Goal: Task Accomplishment & Management: Manage account settings

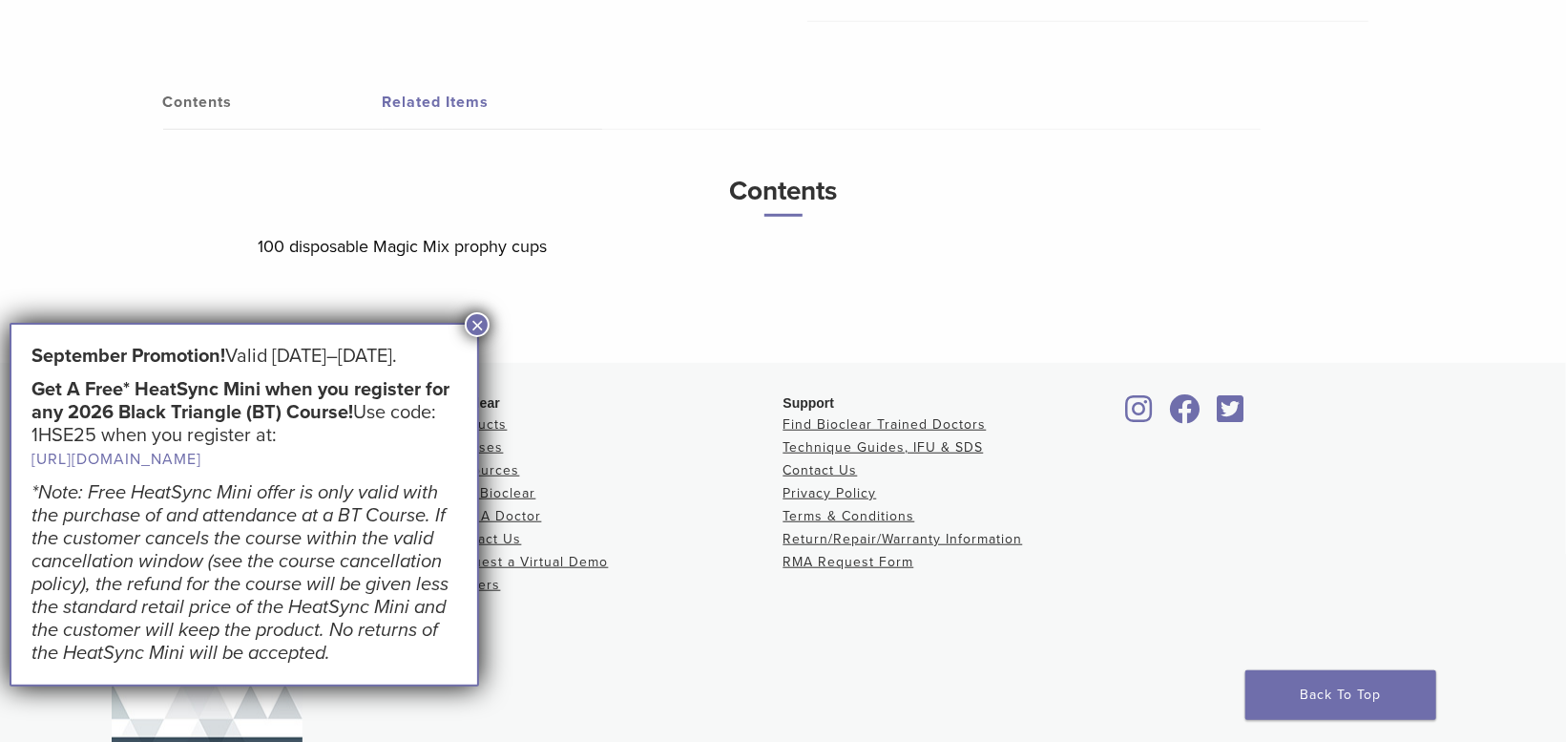
scroll to position [735, 0]
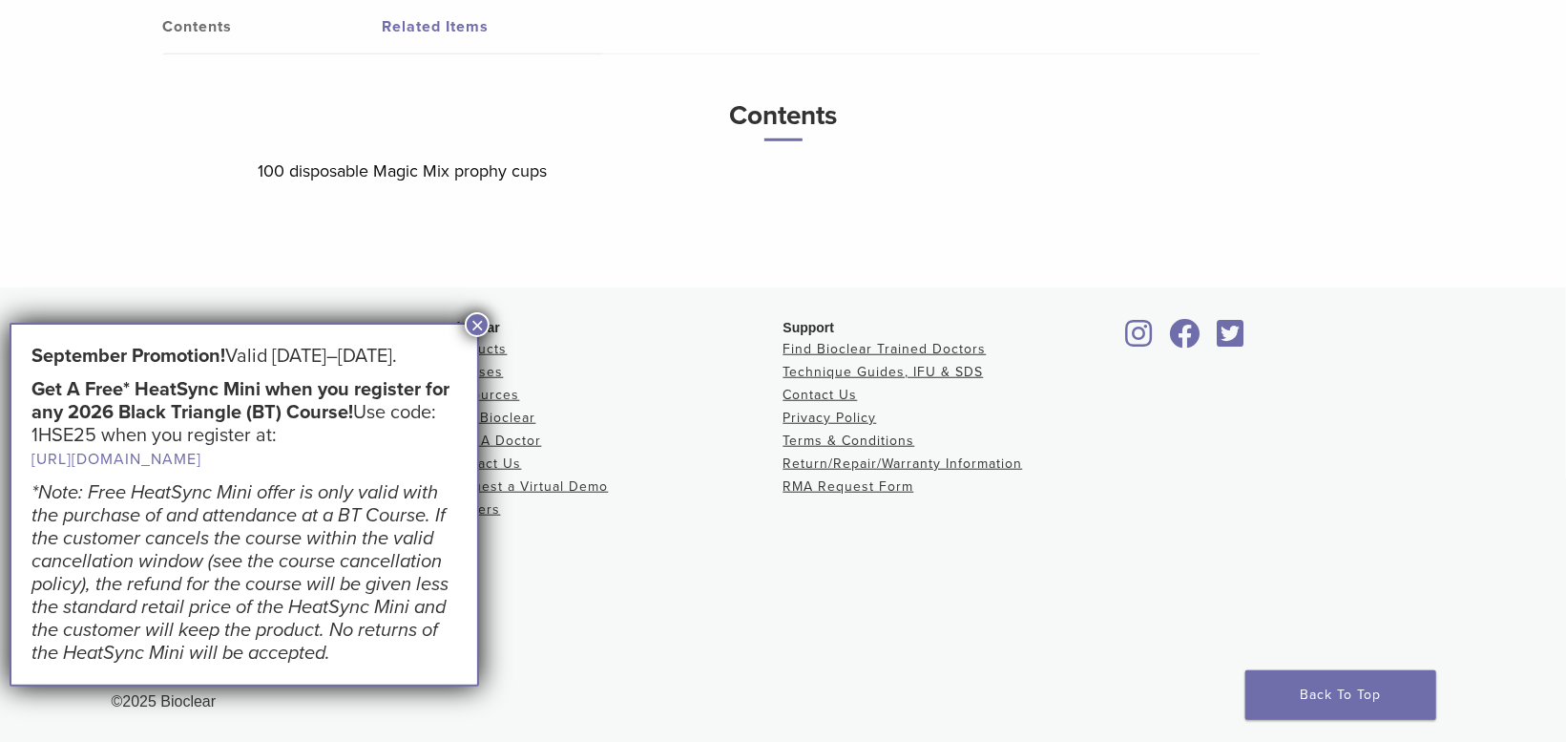
click at [477, 325] on button "×" at bounding box center [477, 324] width 25 height 25
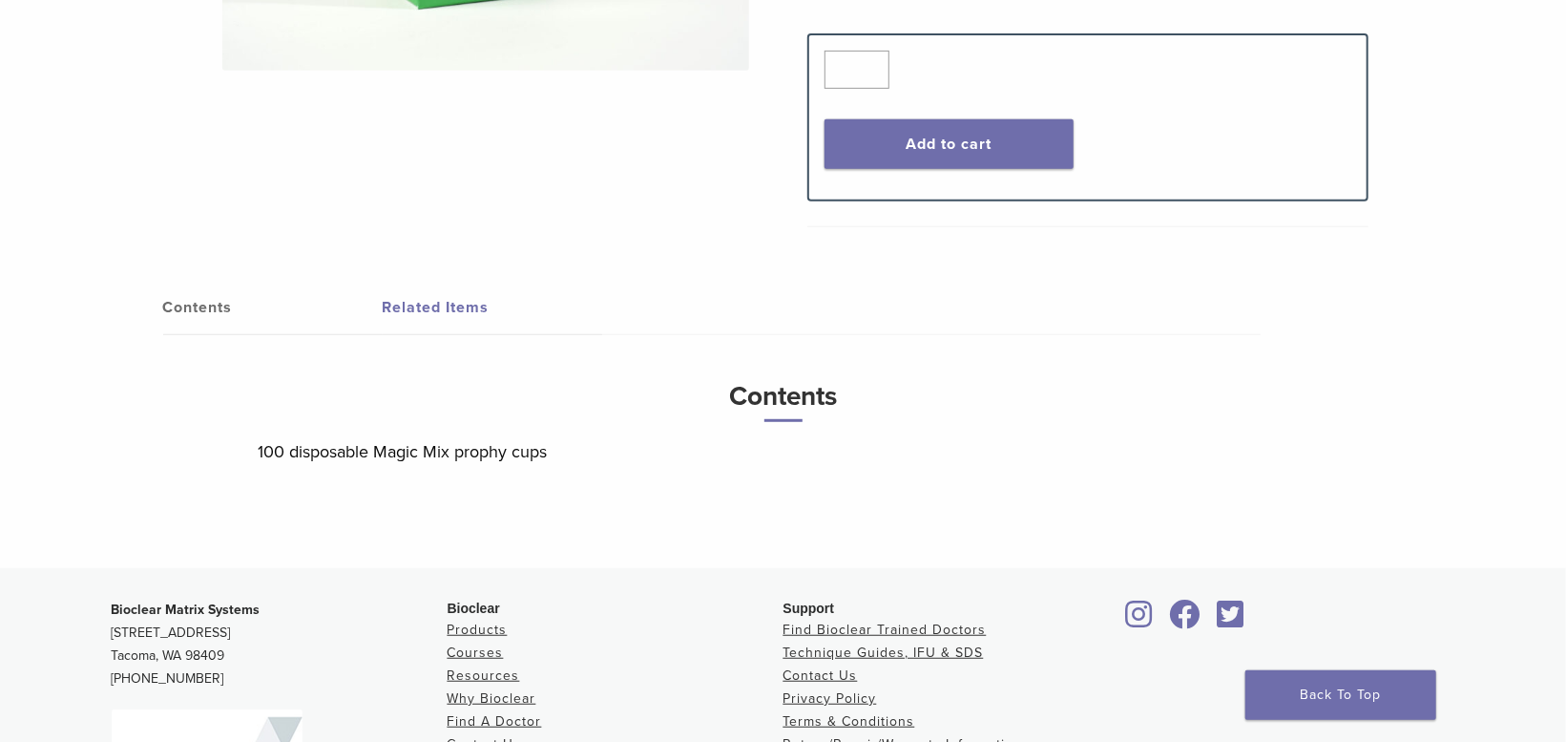
scroll to position [449, 0]
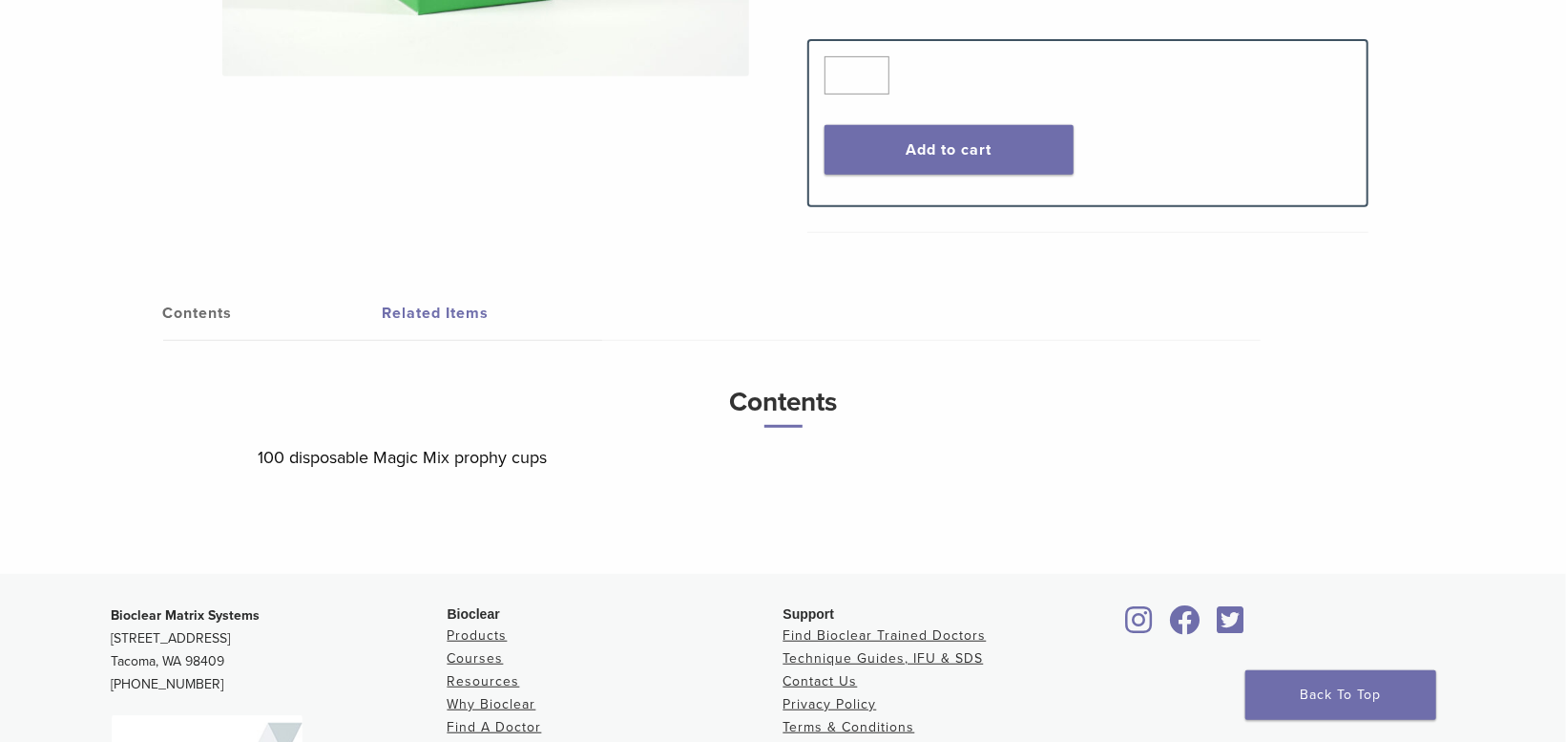
click at [457, 309] on link "Related Items" at bounding box center [493, 312] width 220 height 53
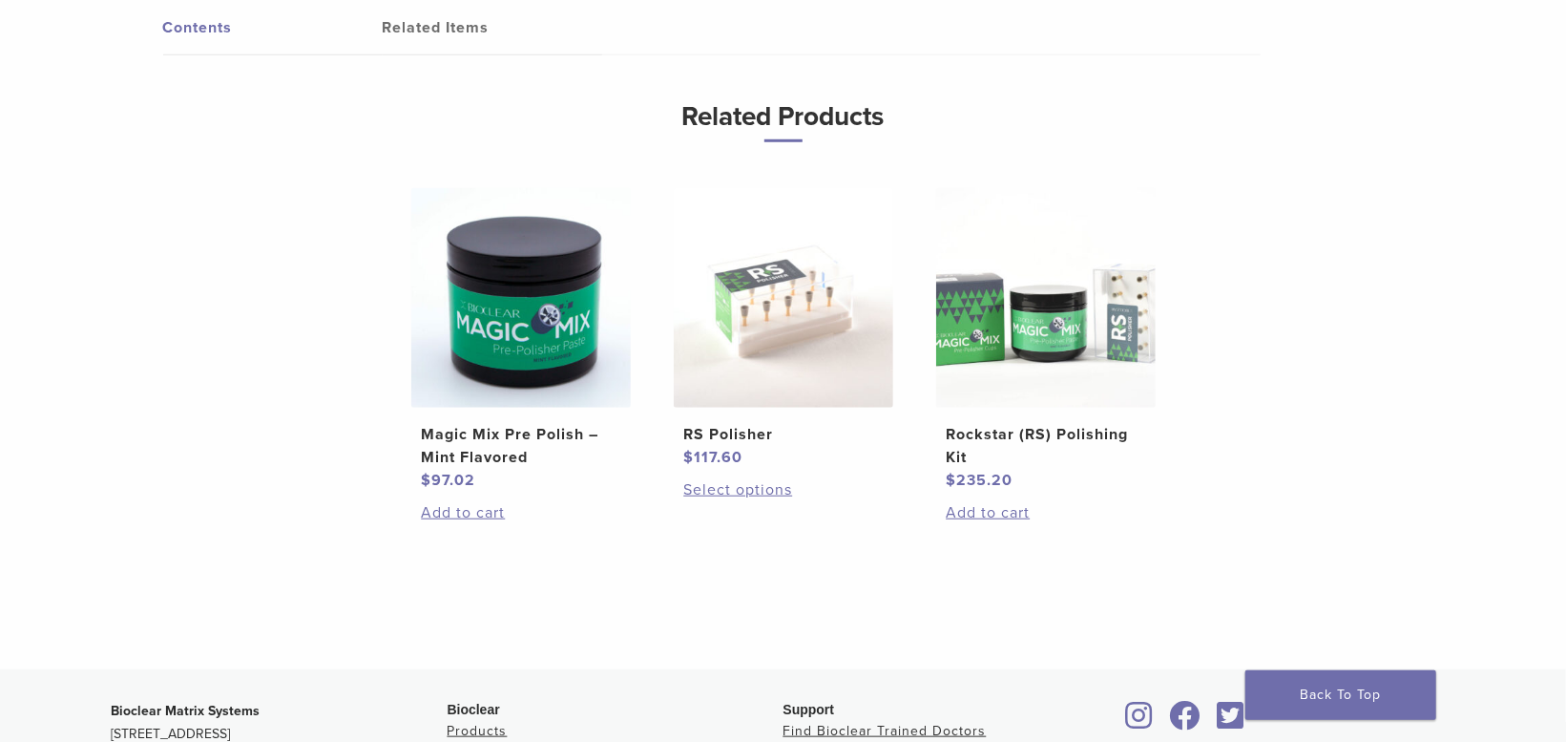
scroll to position [735, 0]
click at [757, 488] on link "Select options" at bounding box center [782, 488] width 199 height 23
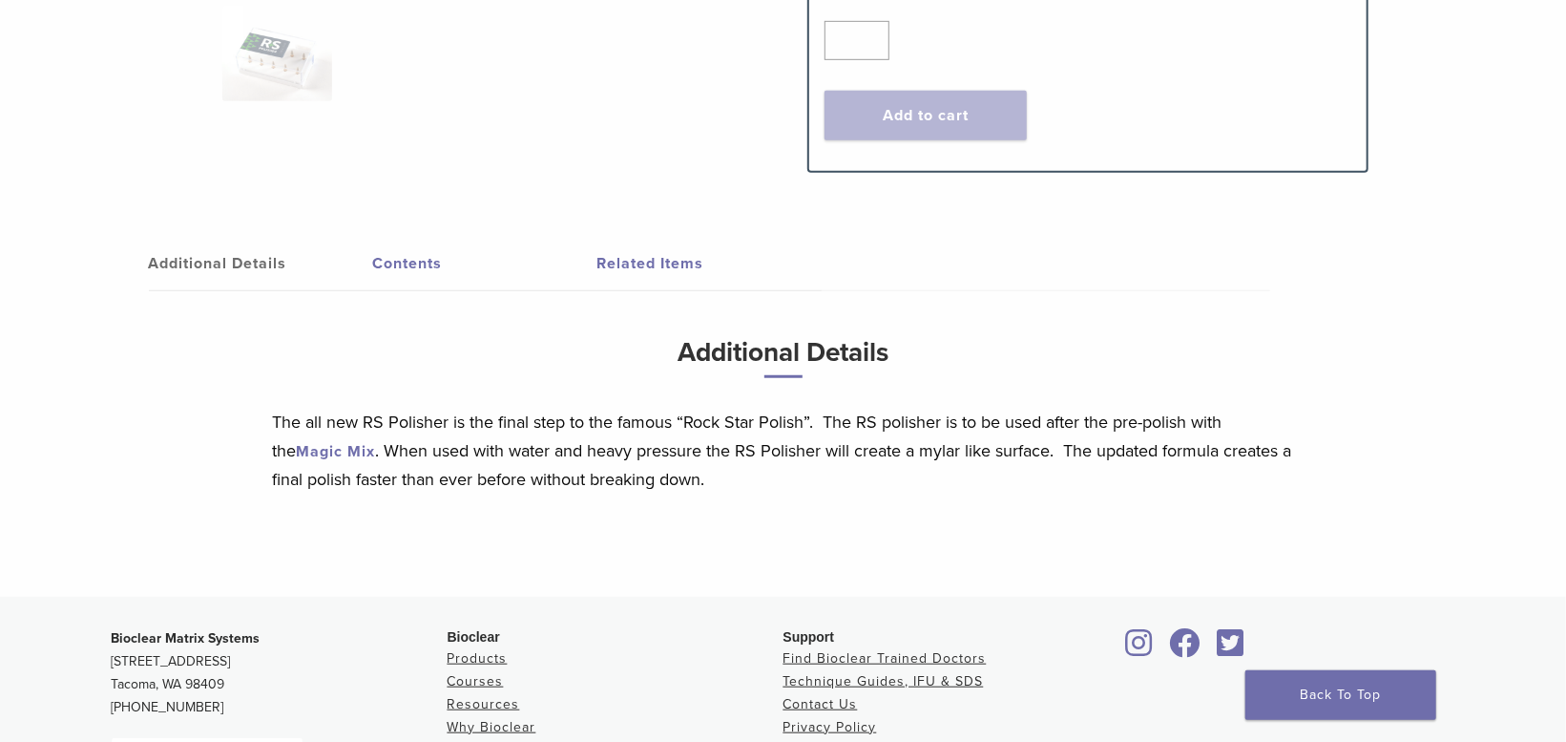
scroll to position [668, 0]
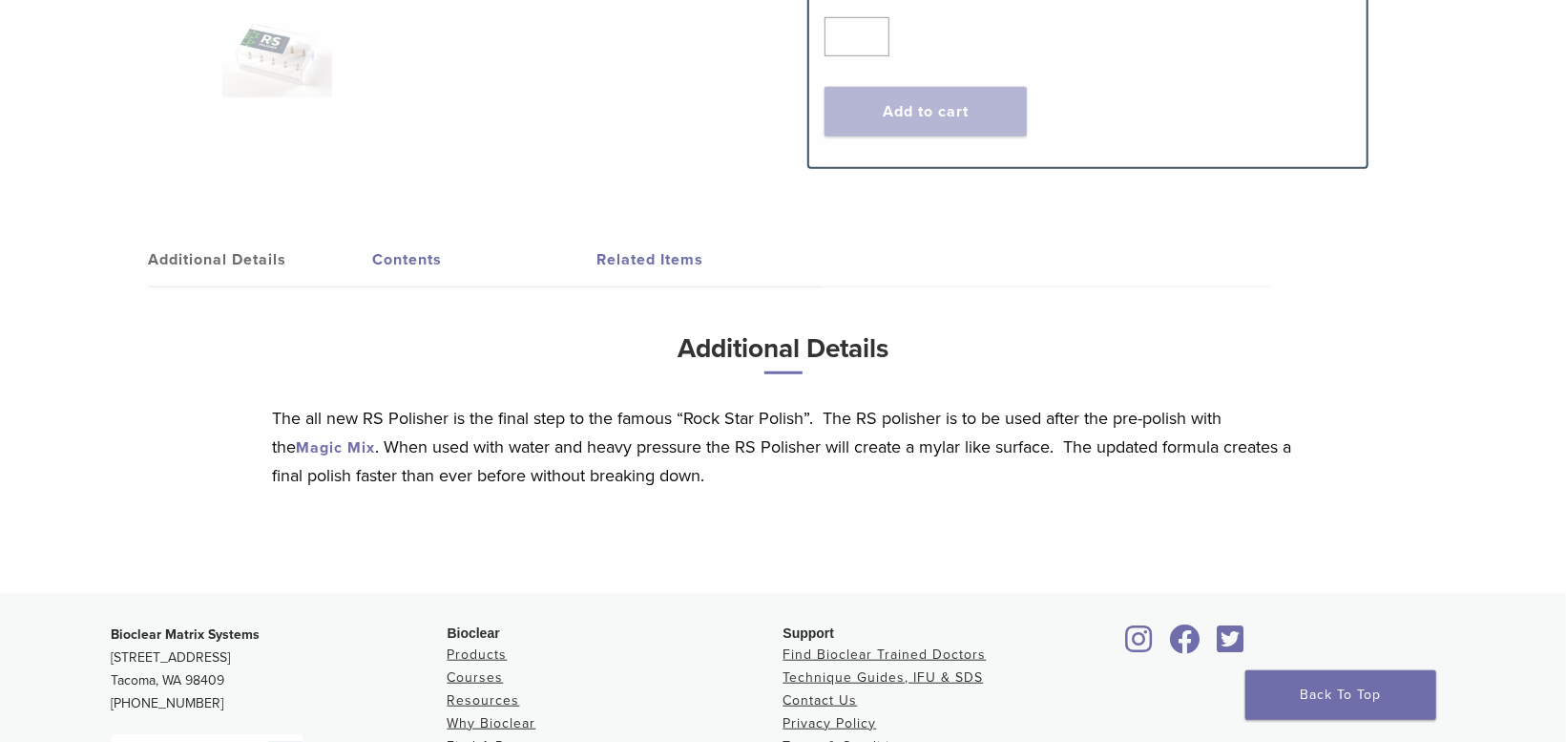
click at [421, 254] on link "Contents" at bounding box center [485, 259] width 224 height 53
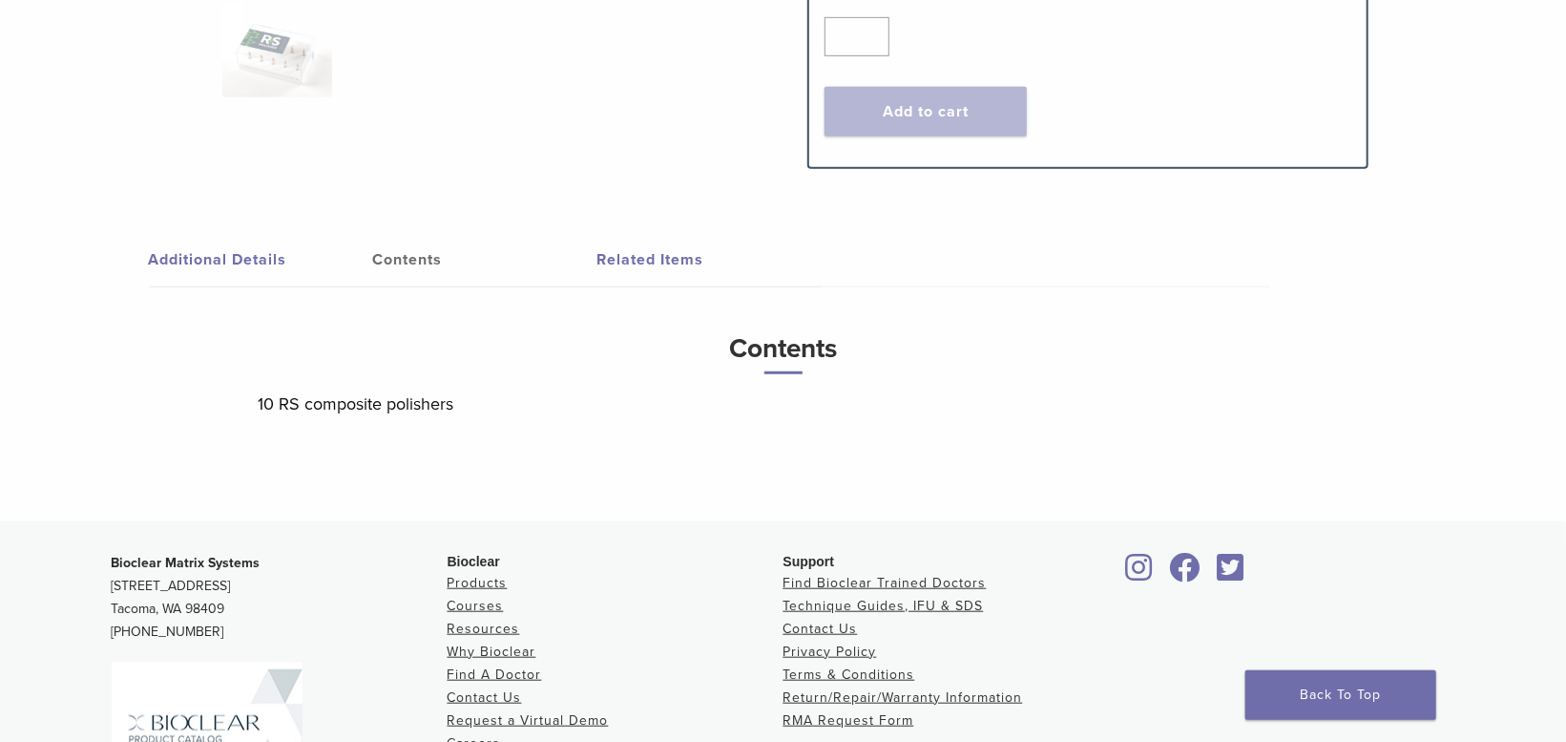
click at [617, 255] on link "Related Items" at bounding box center [709, 259] width 224 height 53
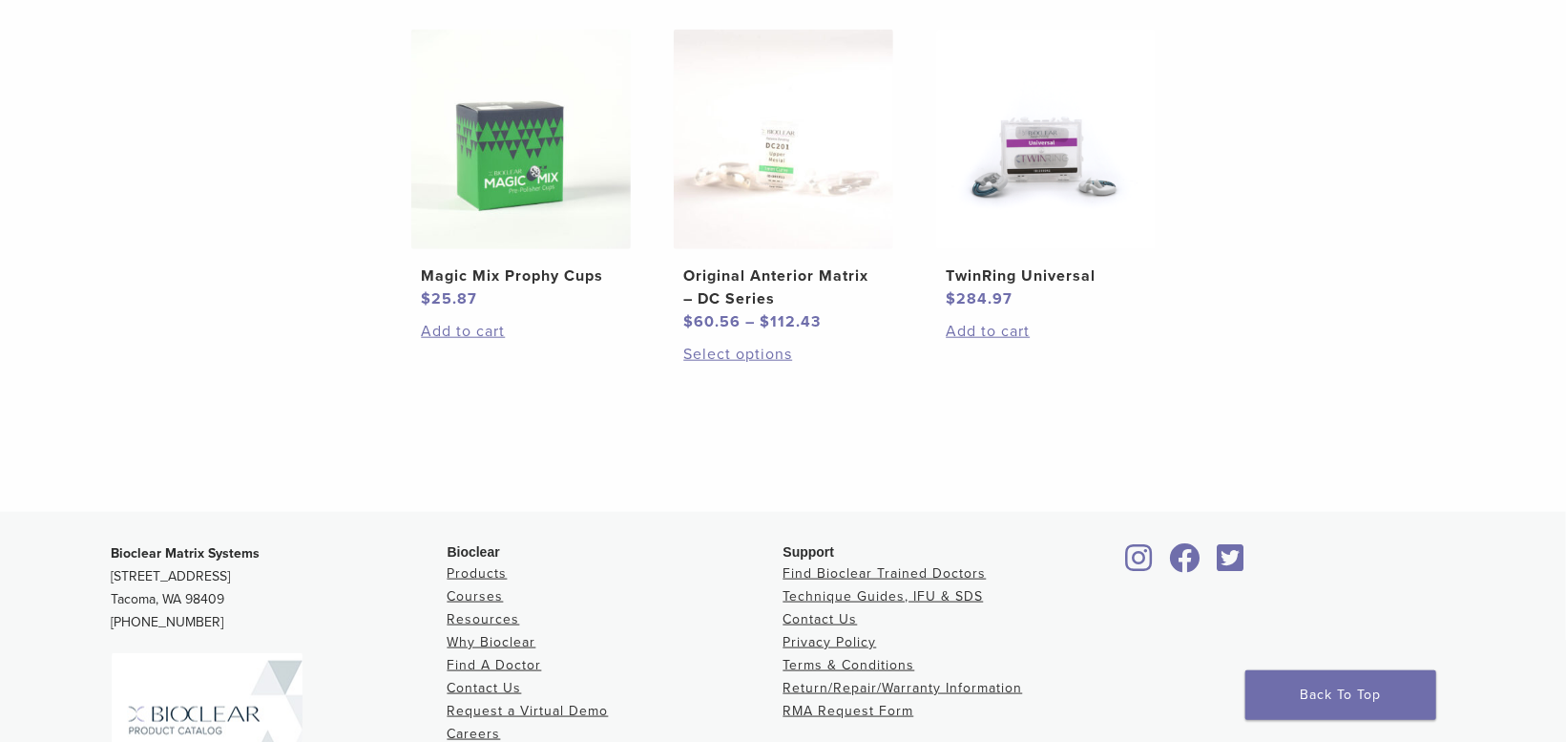
scroll to position [1145, 0]
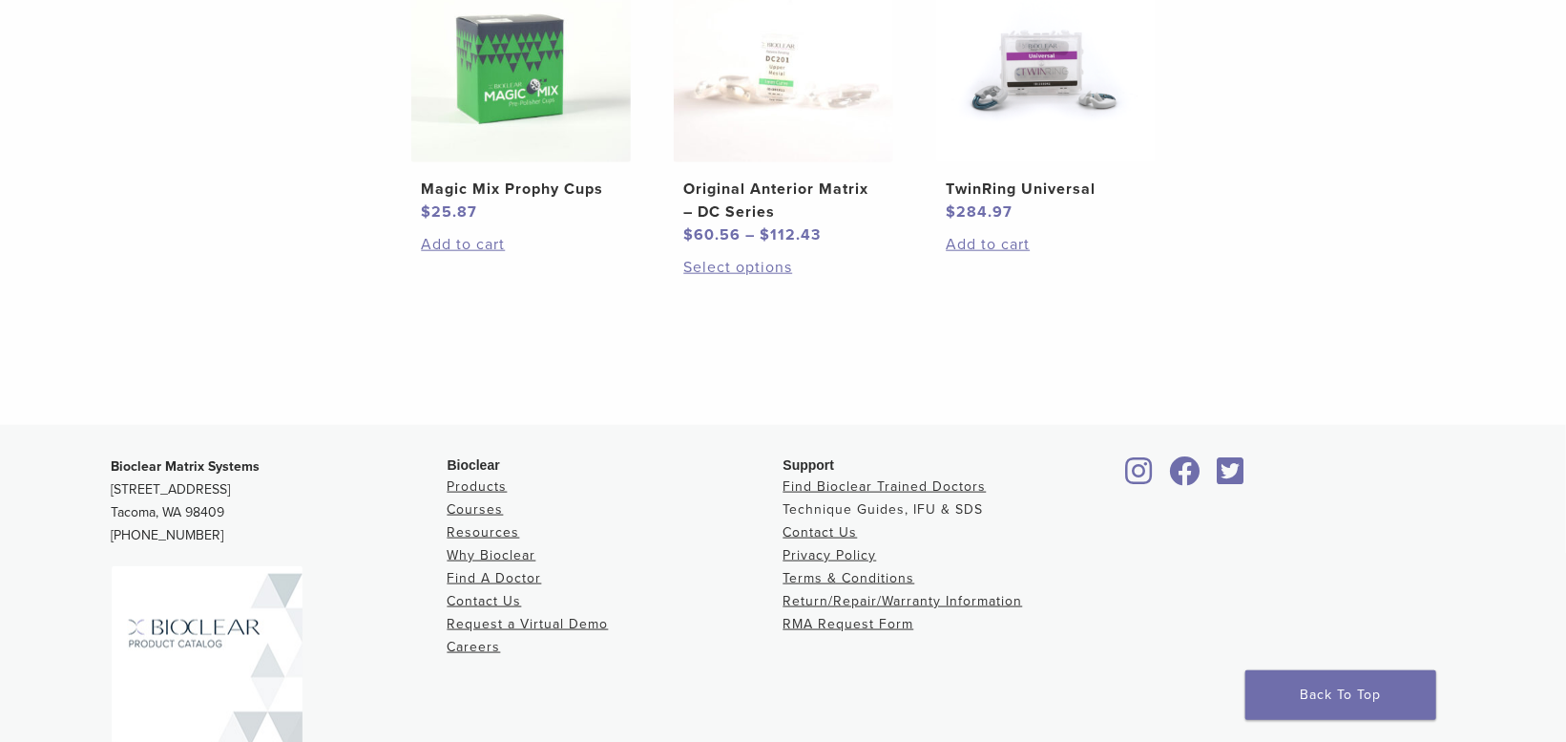
click at [842, 510] on link "Technique Guides, IFU & SDS" at bounding box center [884, 509] width 200 height 16
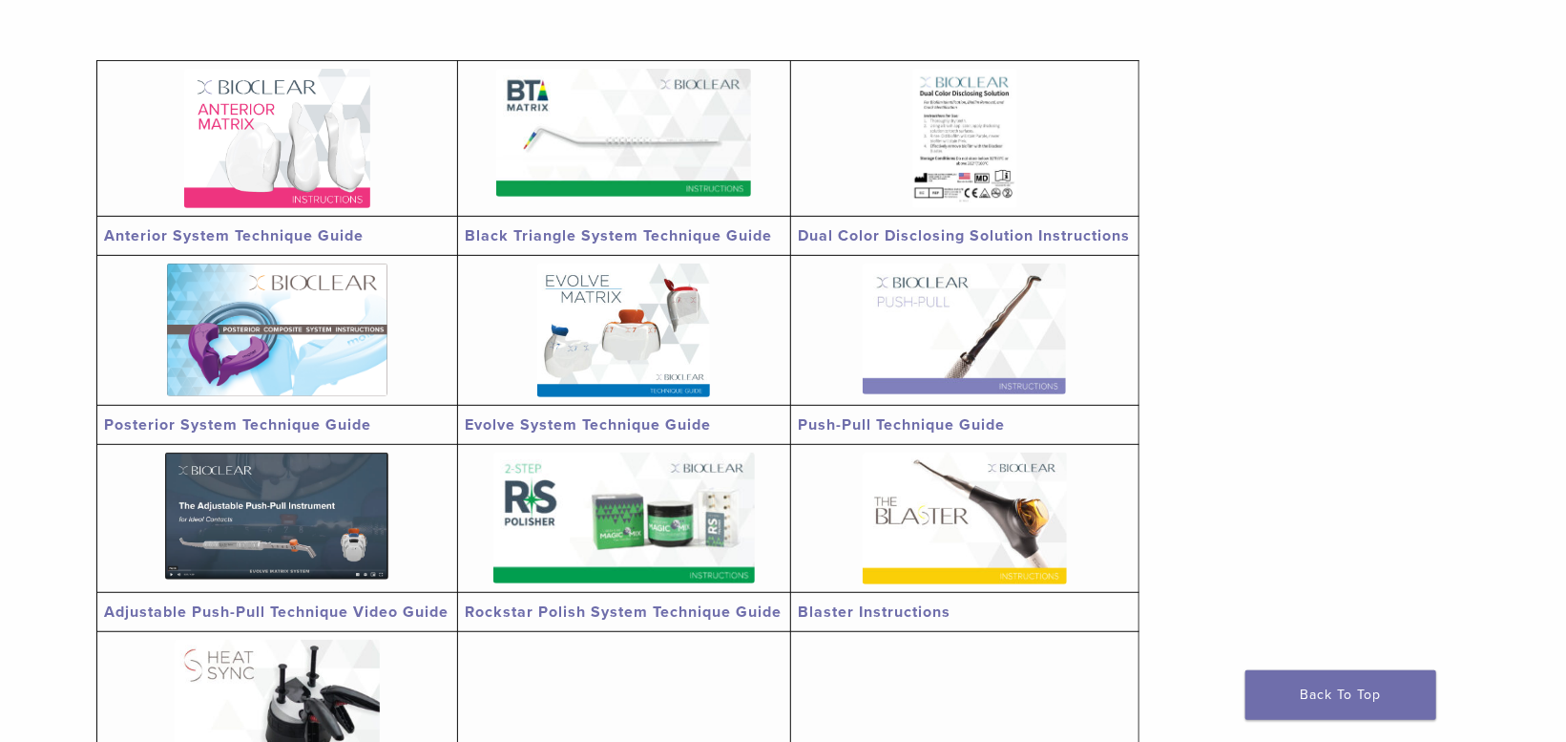
scroll to position [477, 0]
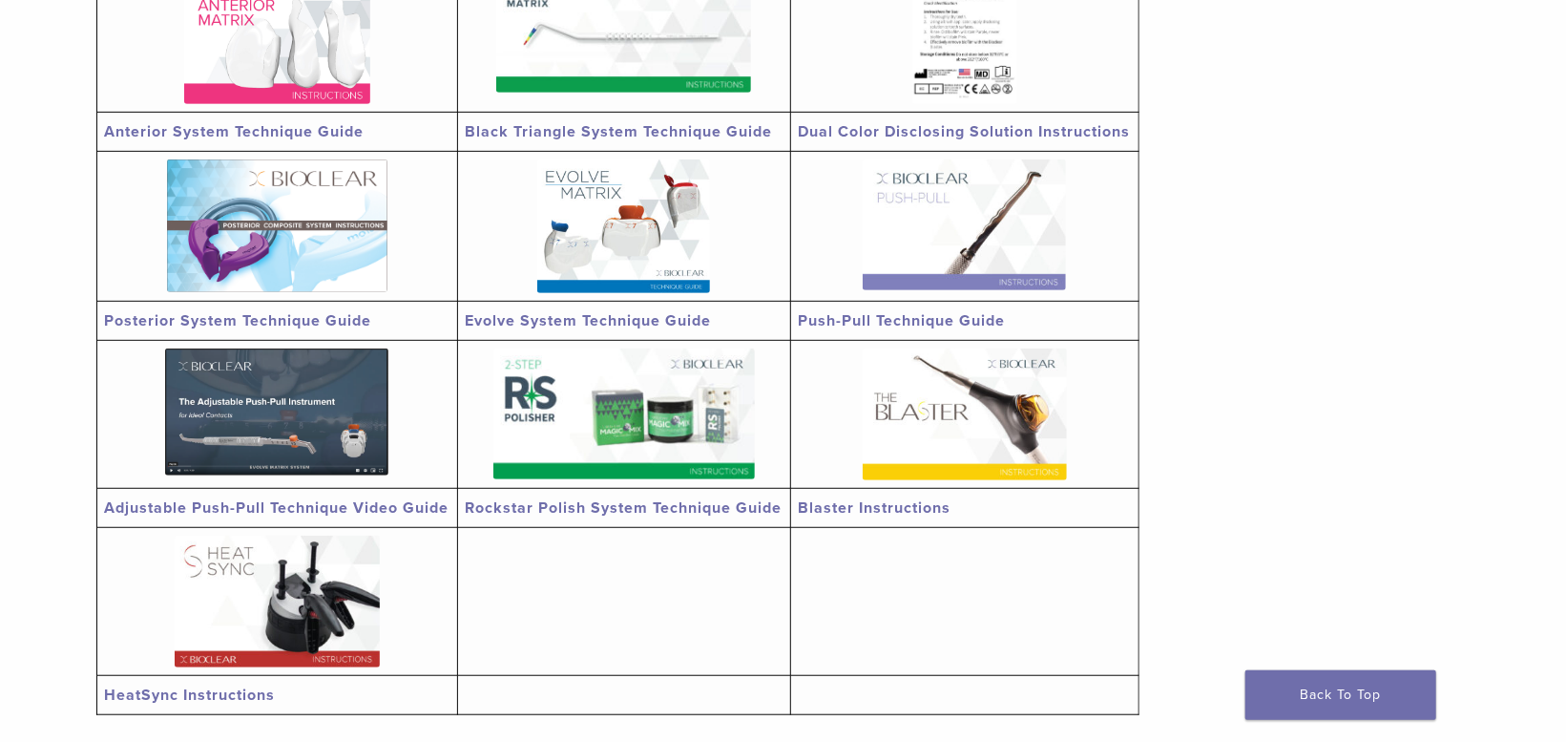
click at [639, 408] on img at bounding box center [624, 413] width 262 height 131
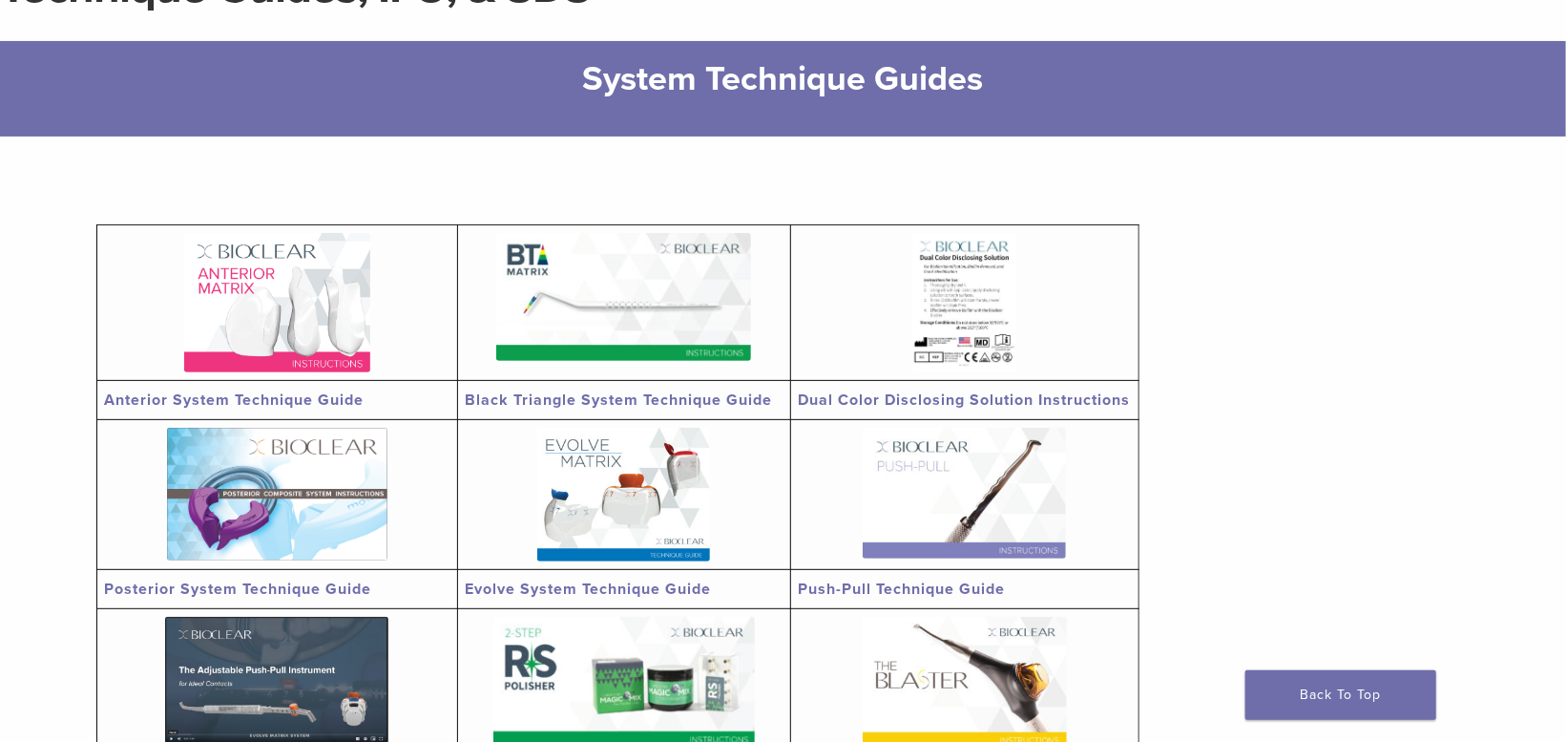
scroll to position [0, 0]
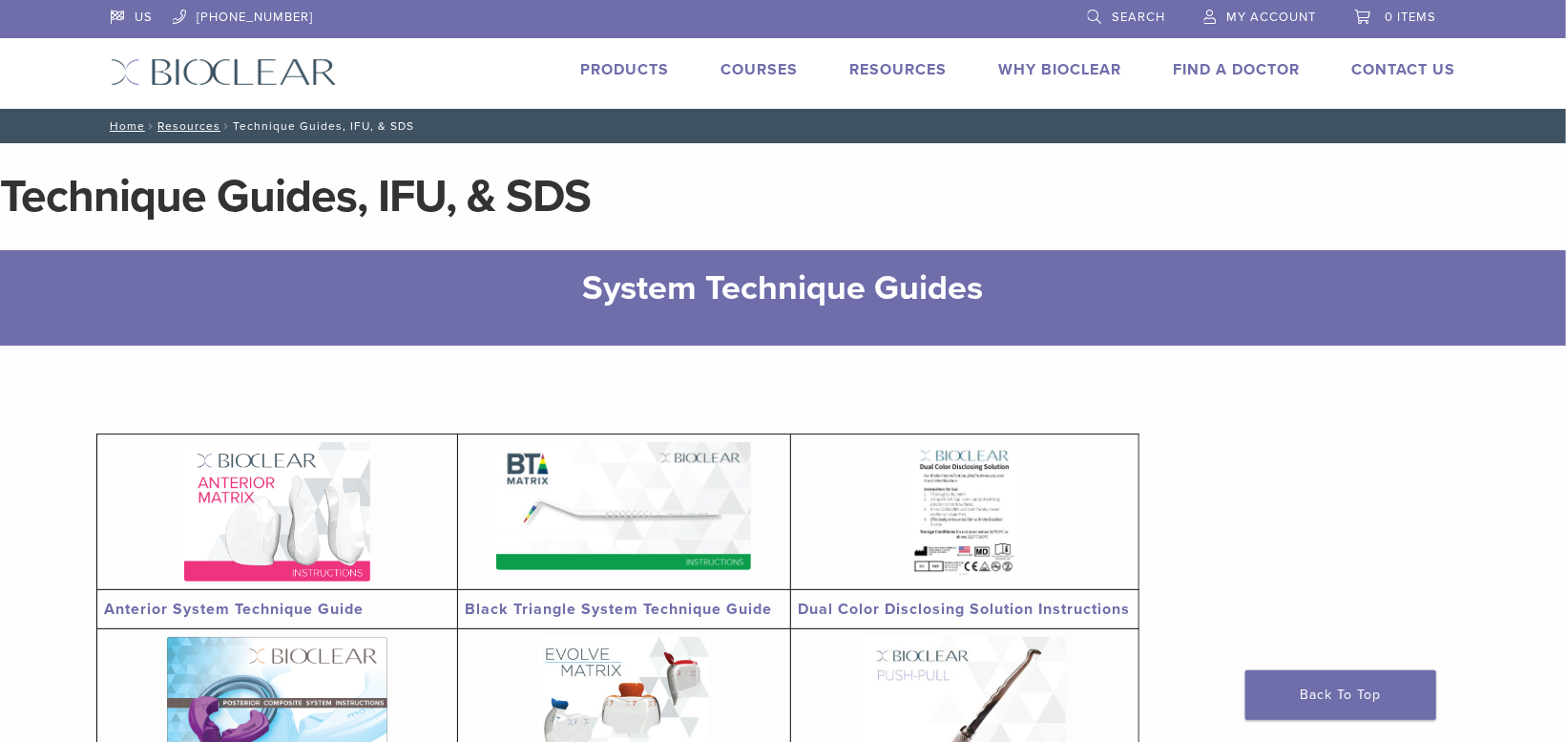
click at [1268, 10] on span "My Account" at bounding box center [1272, 17] width 90 height 15
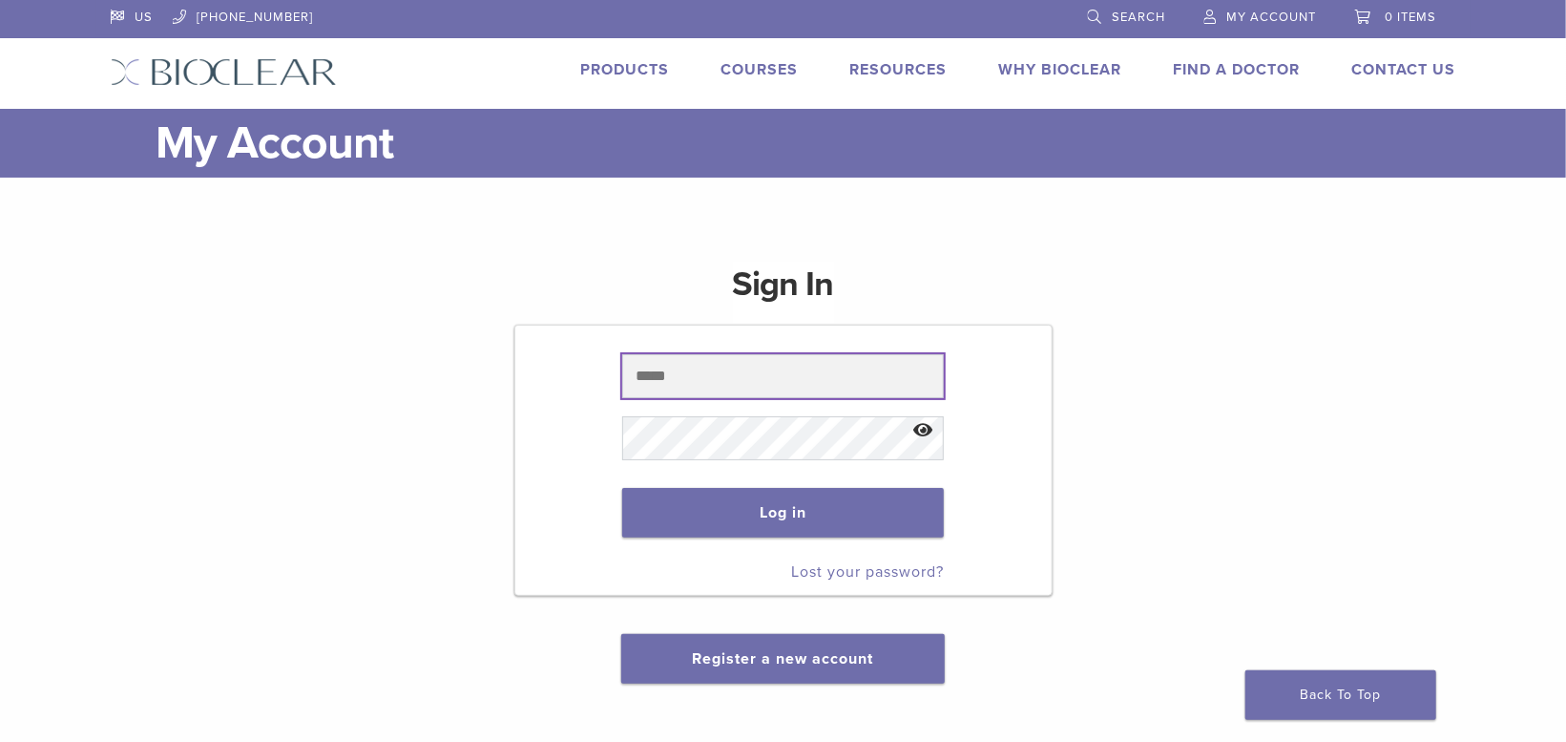
type input "**********"
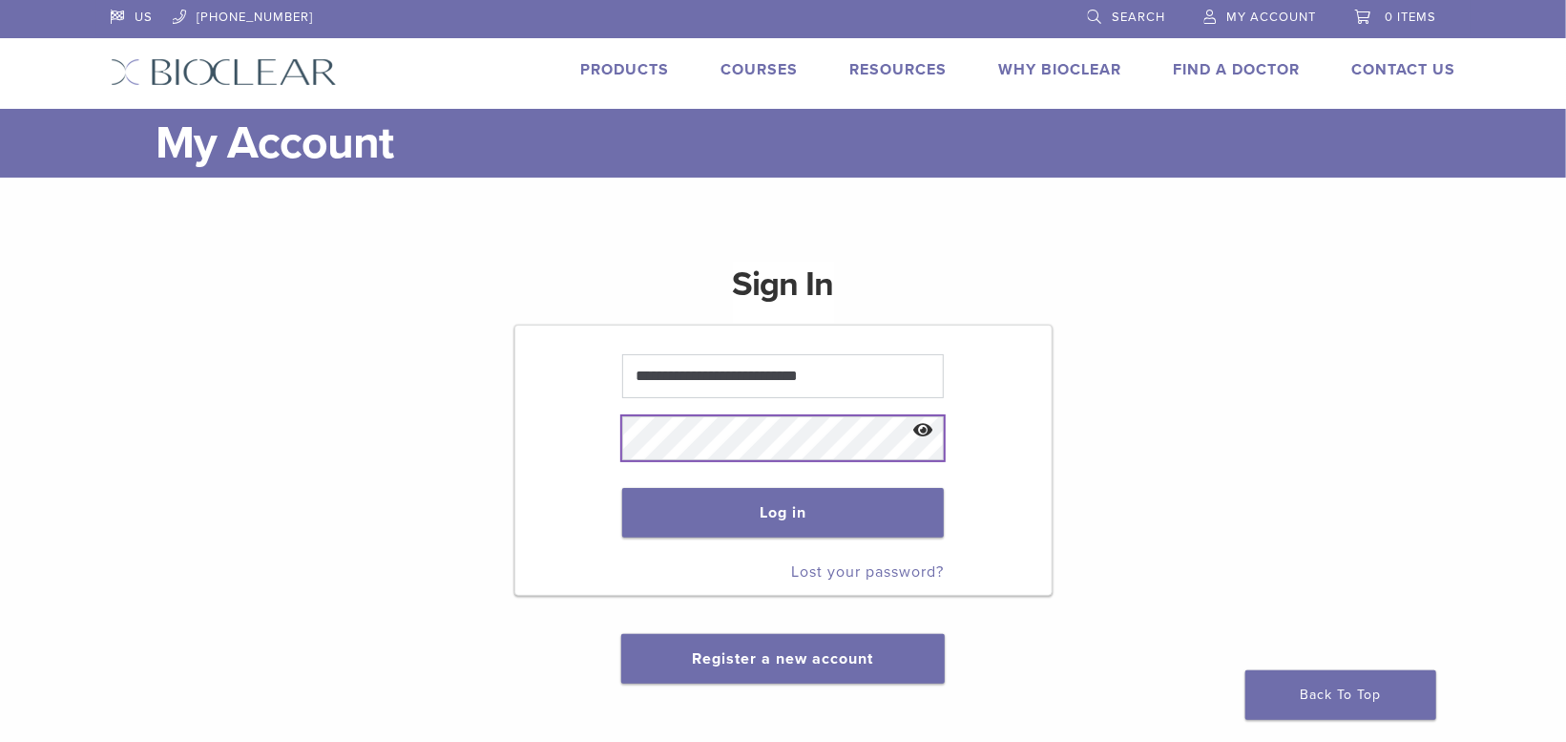
click at [555, 445] on form "**********" at bounding box center [783, 459] width 538 height 271
click at [926, 431] on button "Show password" at bounding box center [923, 431] width 41 height 49
click at [780, 513] on button "Log in" at bounding box center [783, 513] width 322 height 50
